Goal: Obtain resource: Obtain resource

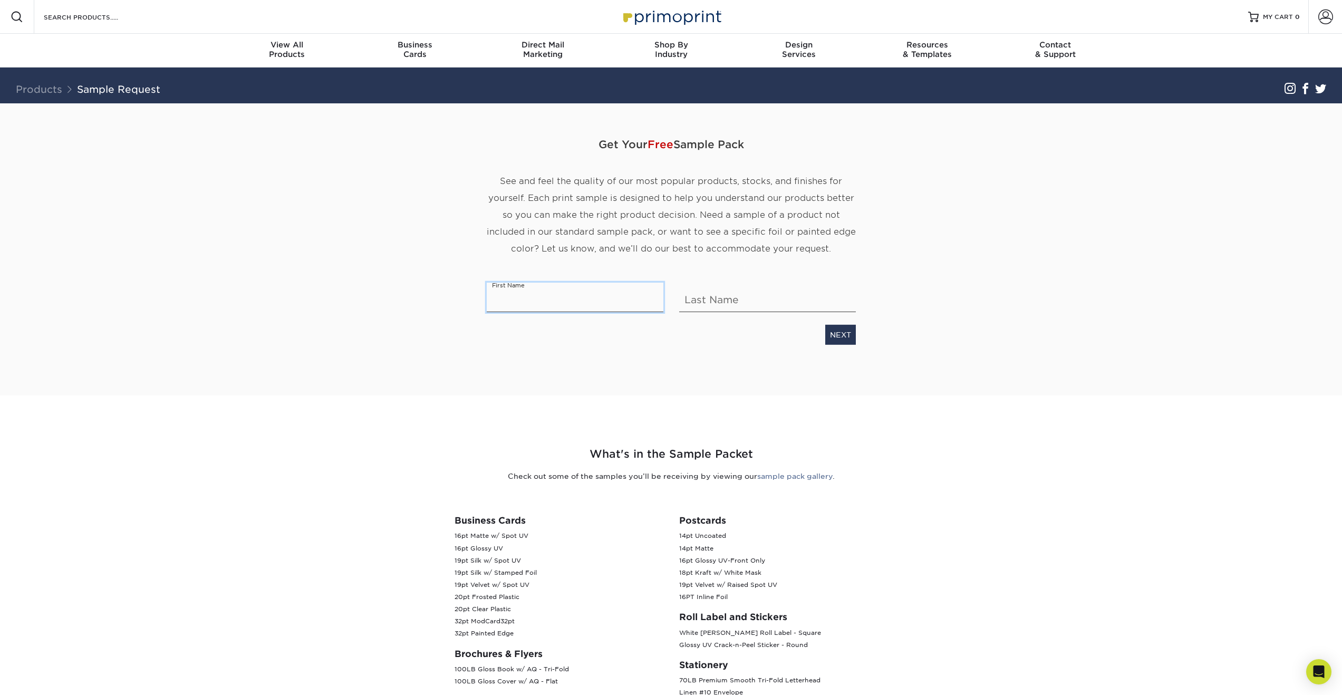
click at [602, 308] on input "text" at bounding box center [575, 298] width 177 height 30
type input "TEJASRI"
click at [730, 301] on input "text" at bounding box center [767, 298] width 177 height 30
type input "A"
click at [836, 334] on link "NEXT" at bounding box center [840, 335] width 31 height 20
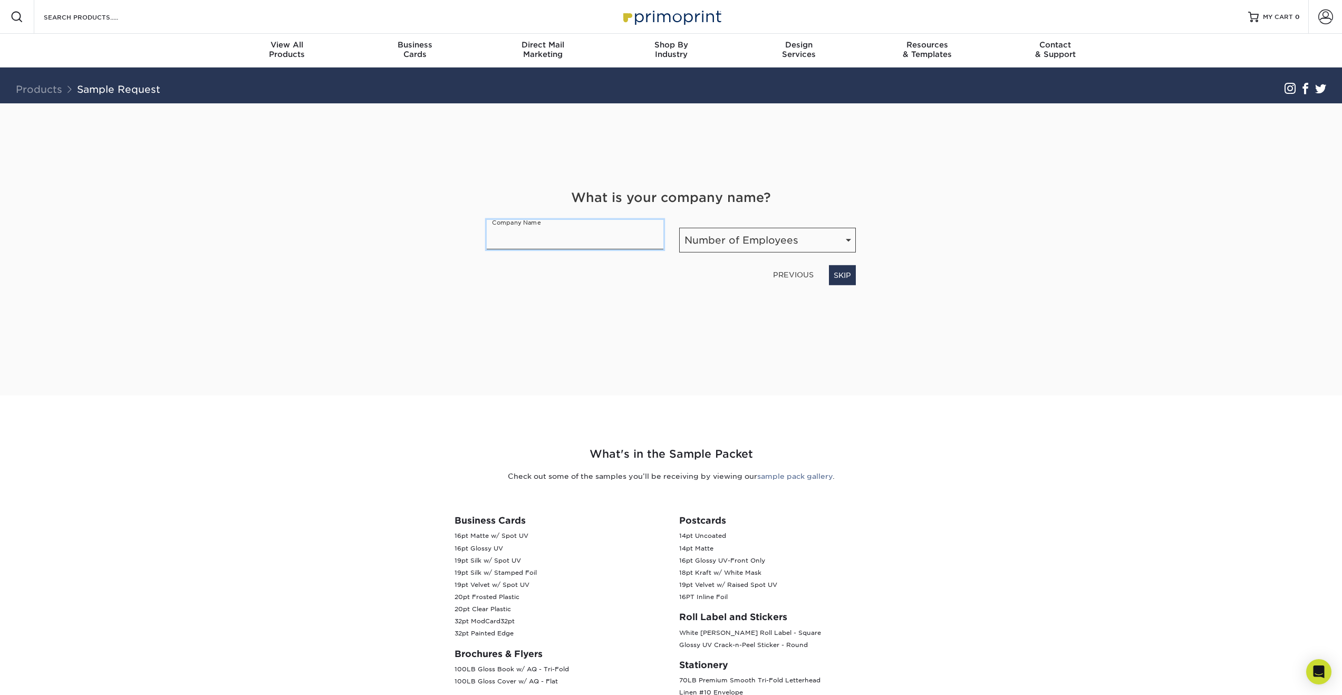
click at [545, 243] on input "text" at bounding box center [575, 235] width 177 height 30
type input "Encino Mailbox"
click at [700, 234] on select "Number of Employees Self-employed 1-10 employees 11-50 employees 51-200 employe…" at bounding box center [767, 240] width 177 height 25
select select "1-10"
click at [679, 228] on select "Number of Employees Self-employed 1-10 employees 11-50 employees 51-200 employe…" at bounding box center [767, 240] width 177 height 25
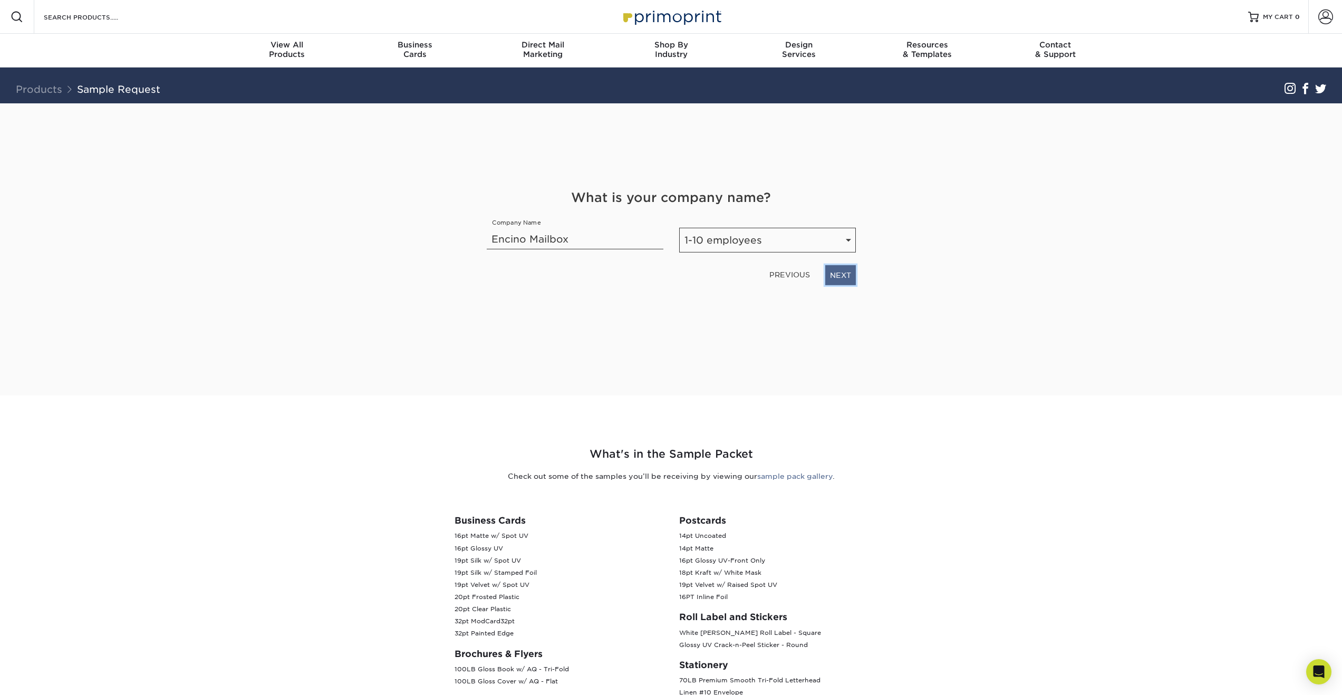
click at [841, 278] on link "NEXT" at bounding box center [840, 275] width 31 height 20
click at [766, 241] on select "Select Occupation Agency Automotive Blogger Cleaning Services Construction Educ…" at bounding box center [671, 240] width 369 height 25
select select "Other"
click at [487, 228] on select "Select Occupation Agency Automotive Blogger Cleaning Services Construction Educ…" at bounding box center [671, 240] width 369 height 25
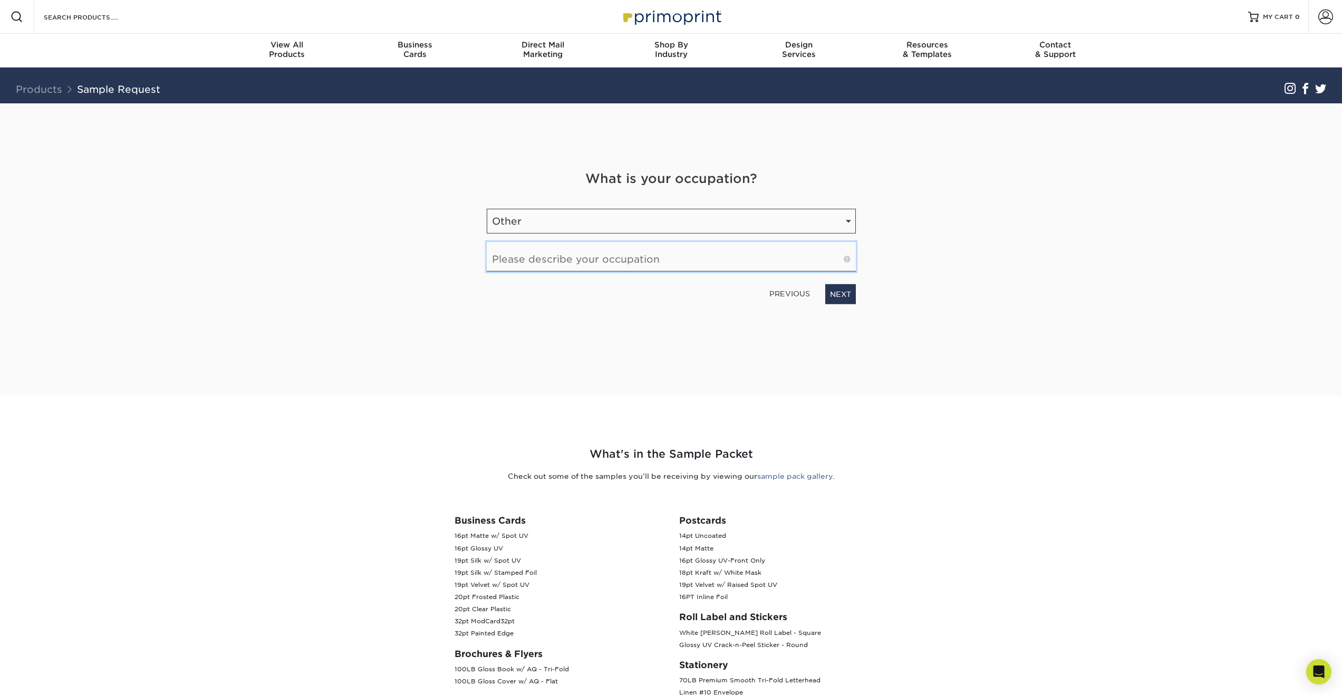
click at [661, 267] on input "text" at bounding box center [671, 257] width 369 height 30
click at [837, 295] on link "NEXT" at bounding box center [840, 294] width 31 height 20
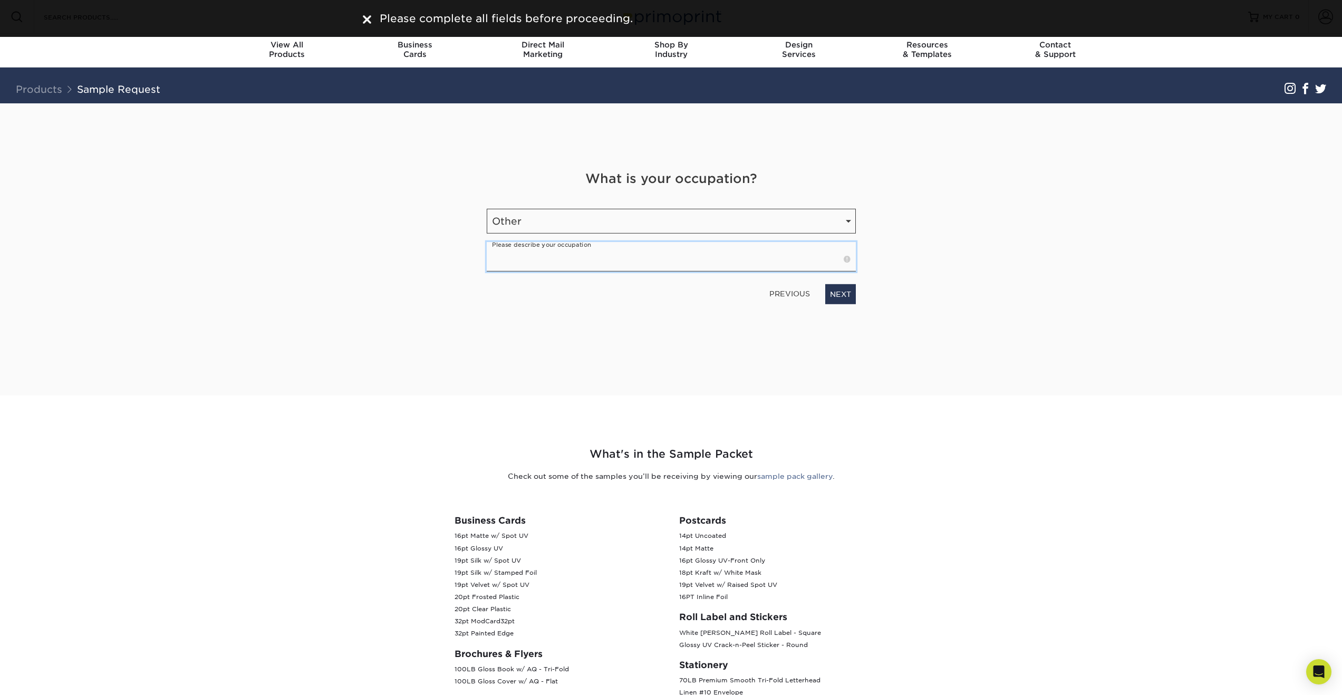
click at [686, 249] on input "text" at bounding box center [671, 257] width 369 height 30
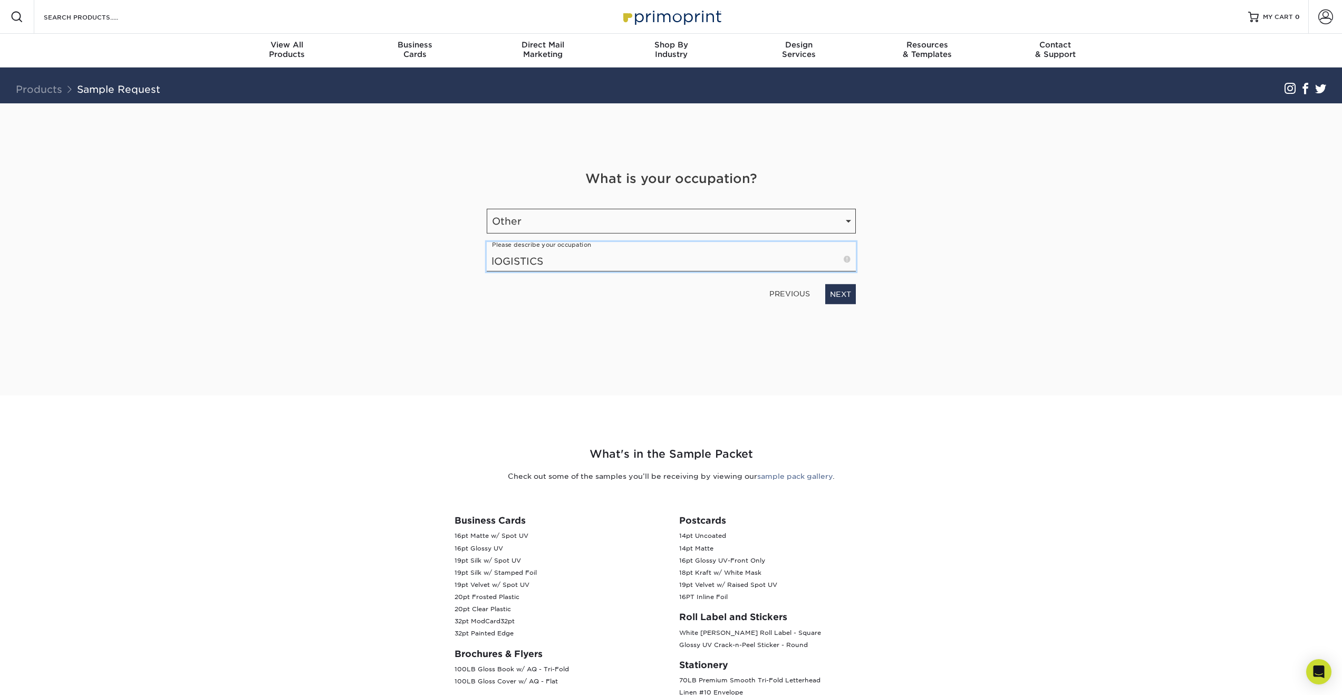
click at [496, 261] on input "lOGISTICS" at bounding box center [671, 257] width 369 height 30
type input "LOGISTICS"
click at [834, 293] on link "NEXT" at bounding box center [840, 294] width 31 height 20
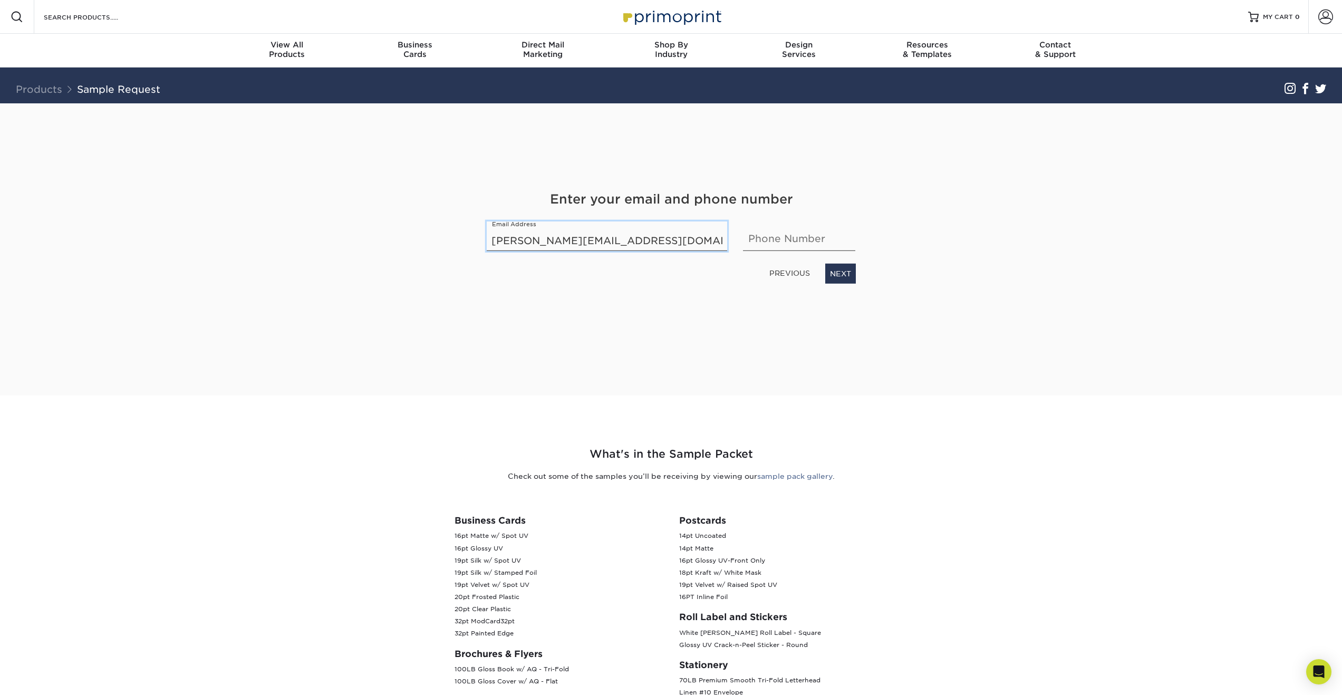
type input "TEJA.SRI.EBS@GMAIL.COM"
click at [761, 231] on input "text" at bounding box center [799, 237] width 112 height 30
type input "7477865493"
